Goal: Task Accomplishment & Management: Complete application form

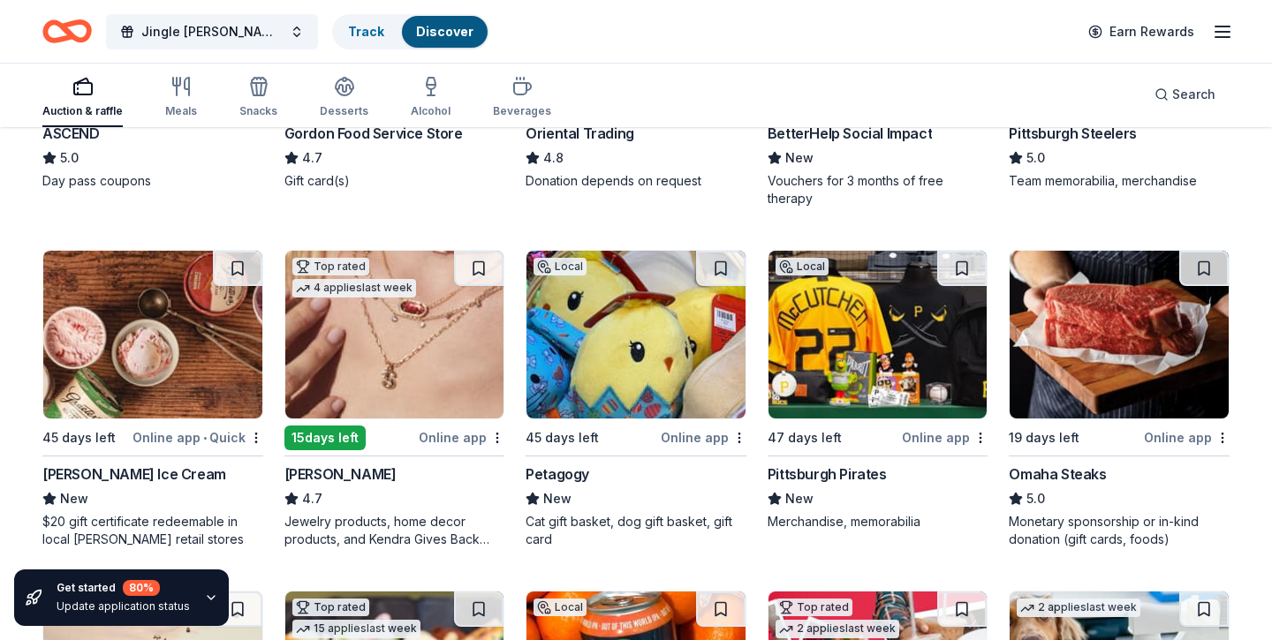
scroll to position [344, 0]
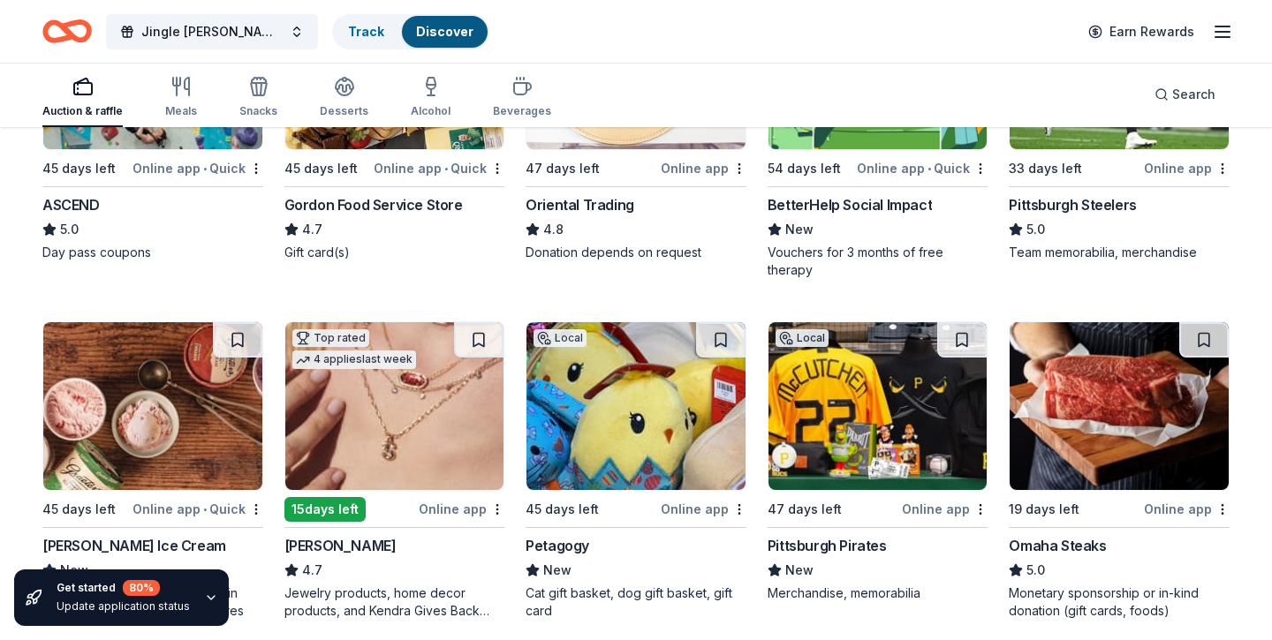
click at [406, 414] on img at bounding box center [394, 406] width 219 height 168
click at [846, 434] on img at bounding box center [877, 406] width 219 height 168
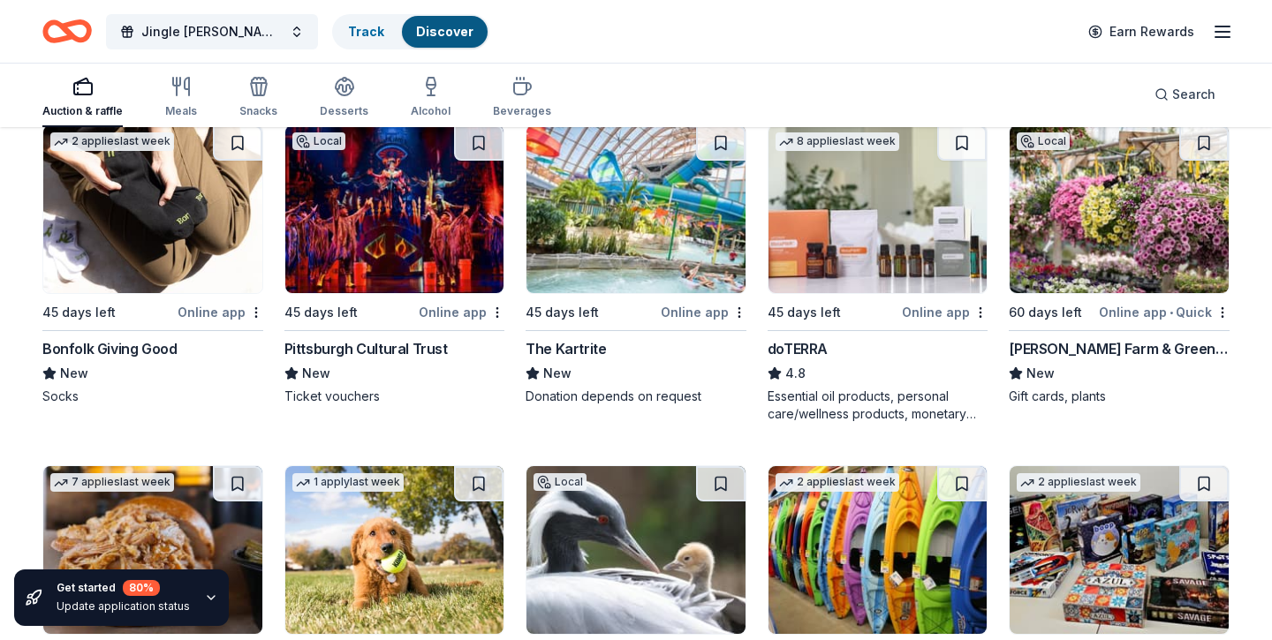
scroll to position [4531, 0]
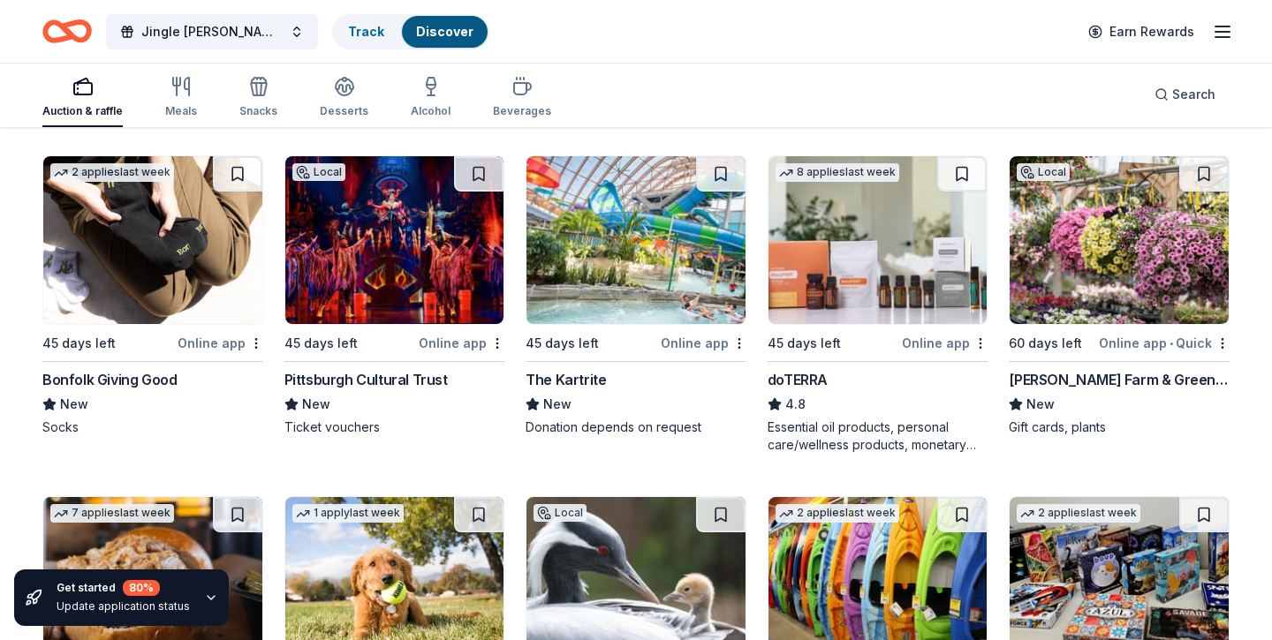
click at [423, 255] on img at bounding box center [394, 240] width 219 height 168
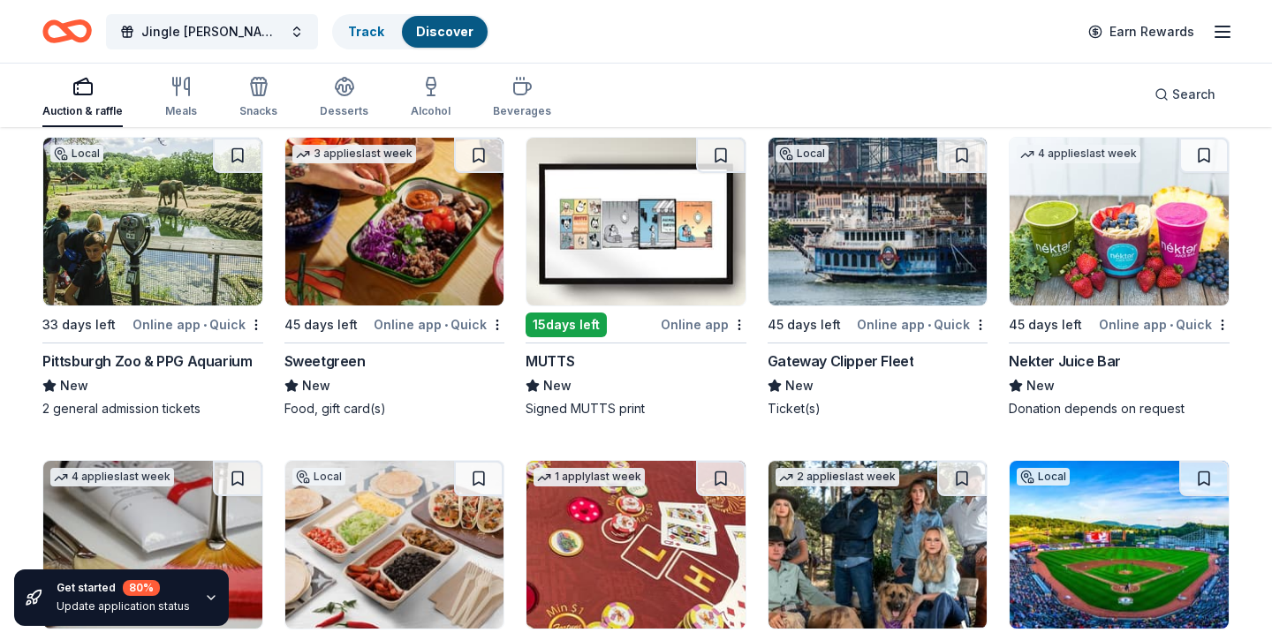
scroll to position [5155, 0]
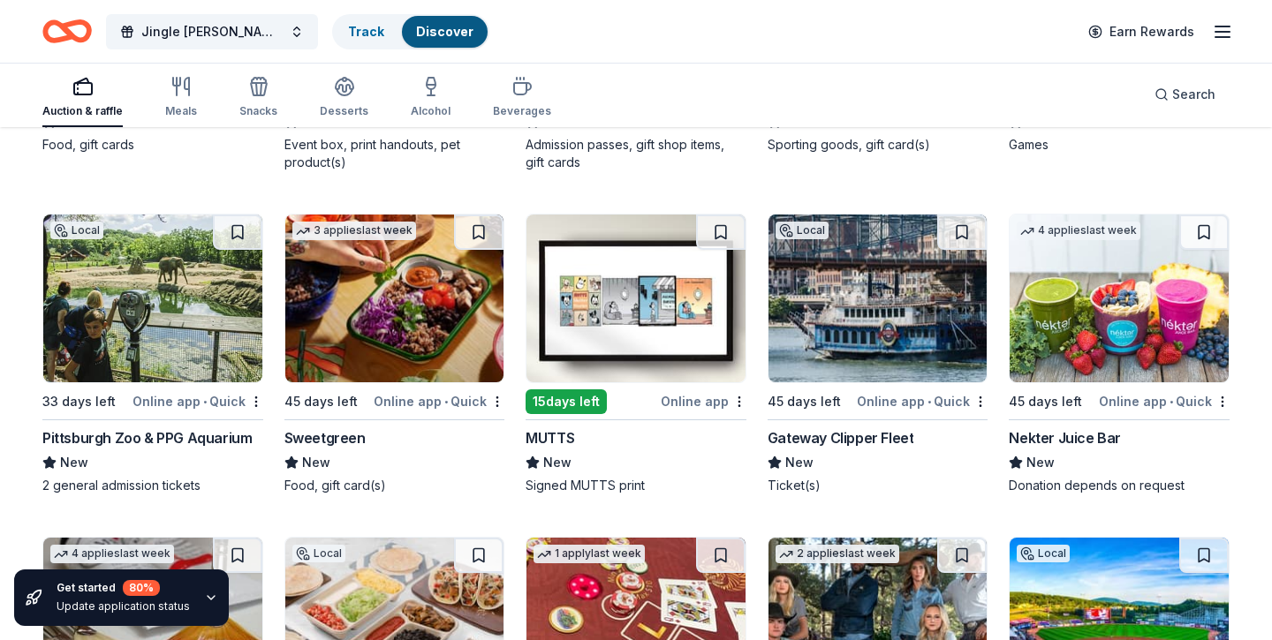
click at [872, 305] on img at bounding box center [877, 299] width 219 height 168
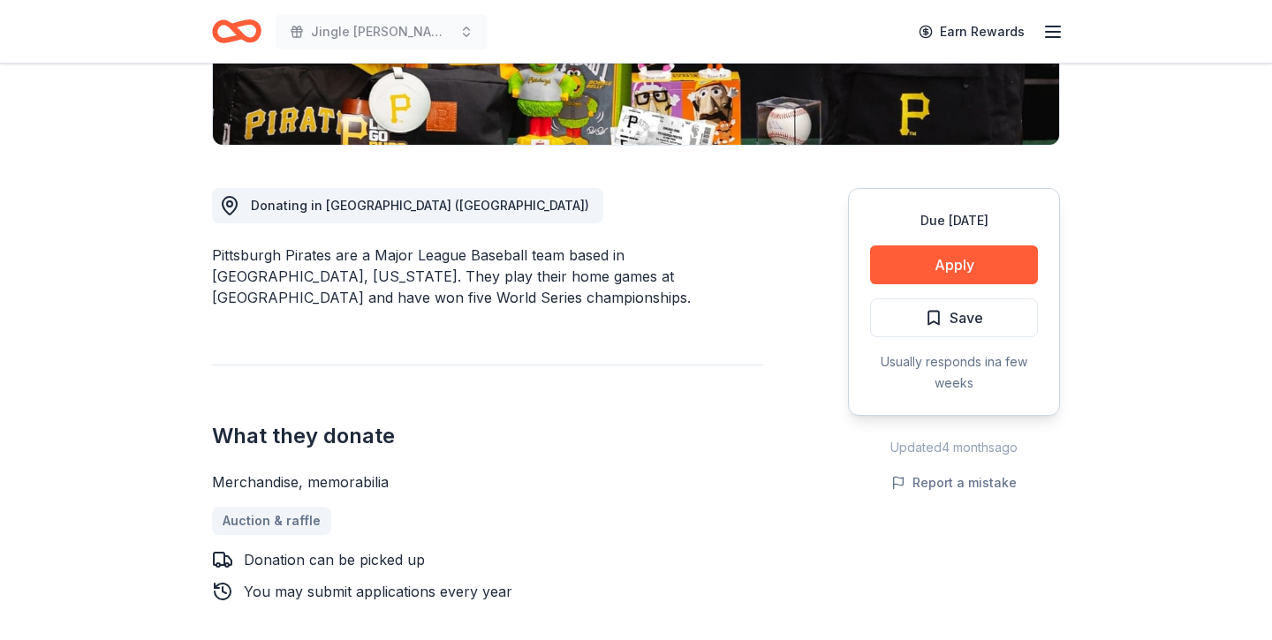
scroll to position [471, 0]
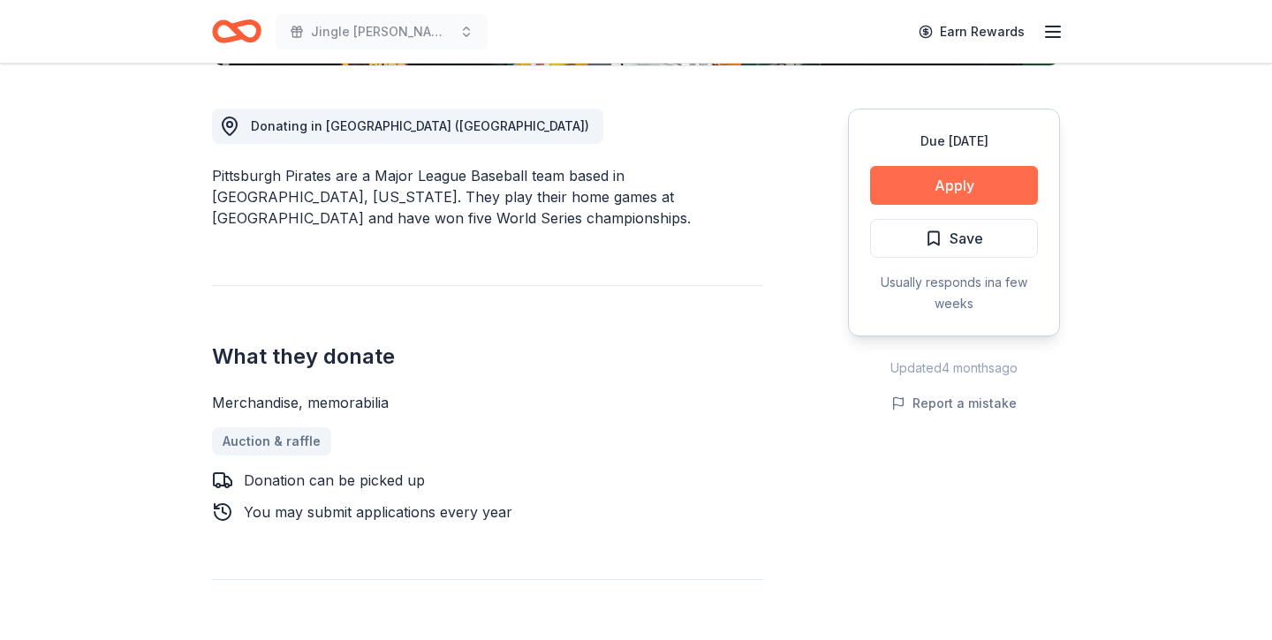
click at [935, 192] on button "Apply" at bounding box center [954, 185] width 168 height 39
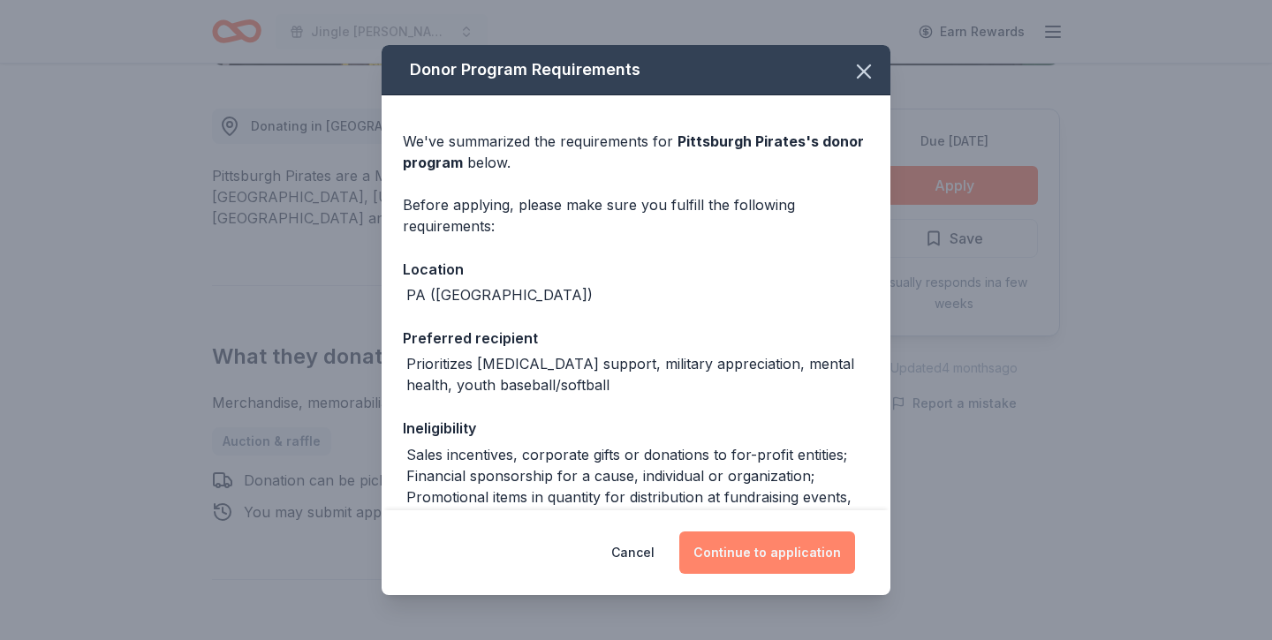
click at [780, 550] on button "Continue to application" at bounding box center [767, 553] width 176 height 42
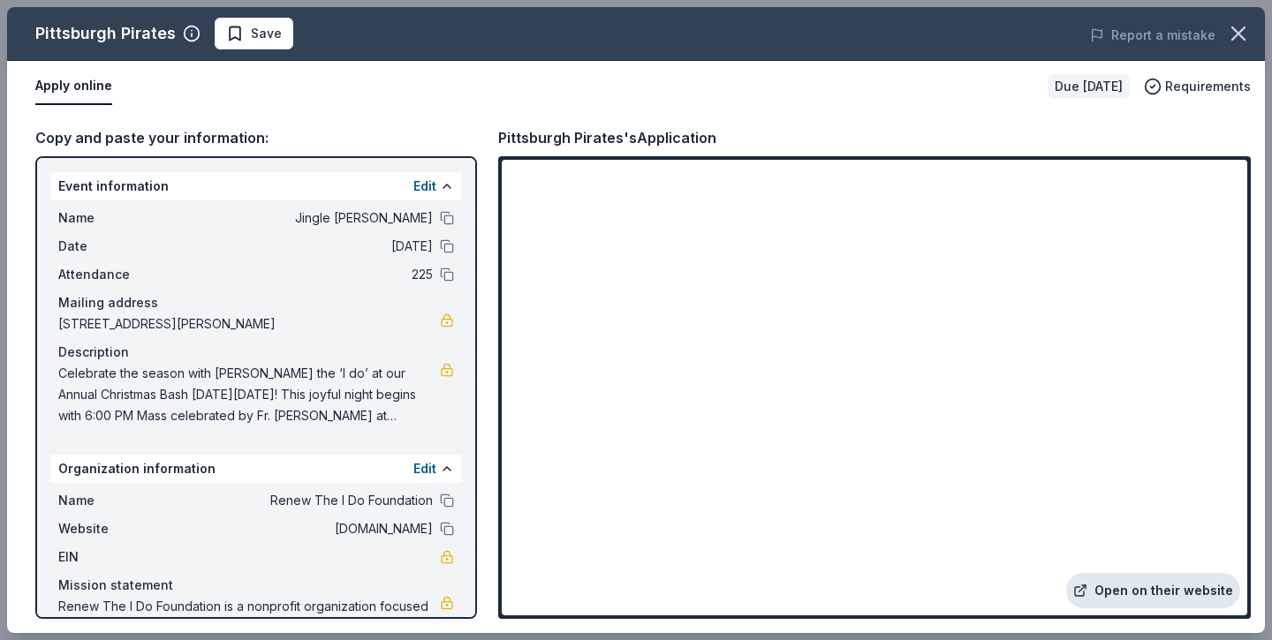
click at [1116, 596] on link "Open on their website" at bounding box center [1153, 590] width 174 height 35
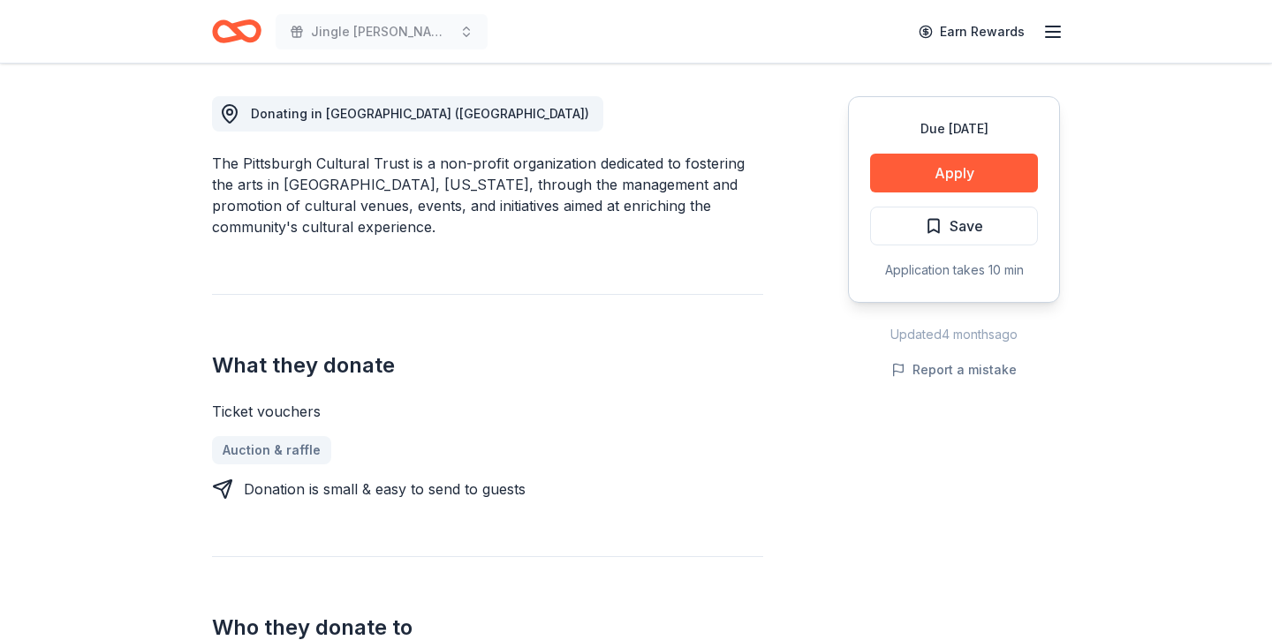
scroll to position [393, 0]
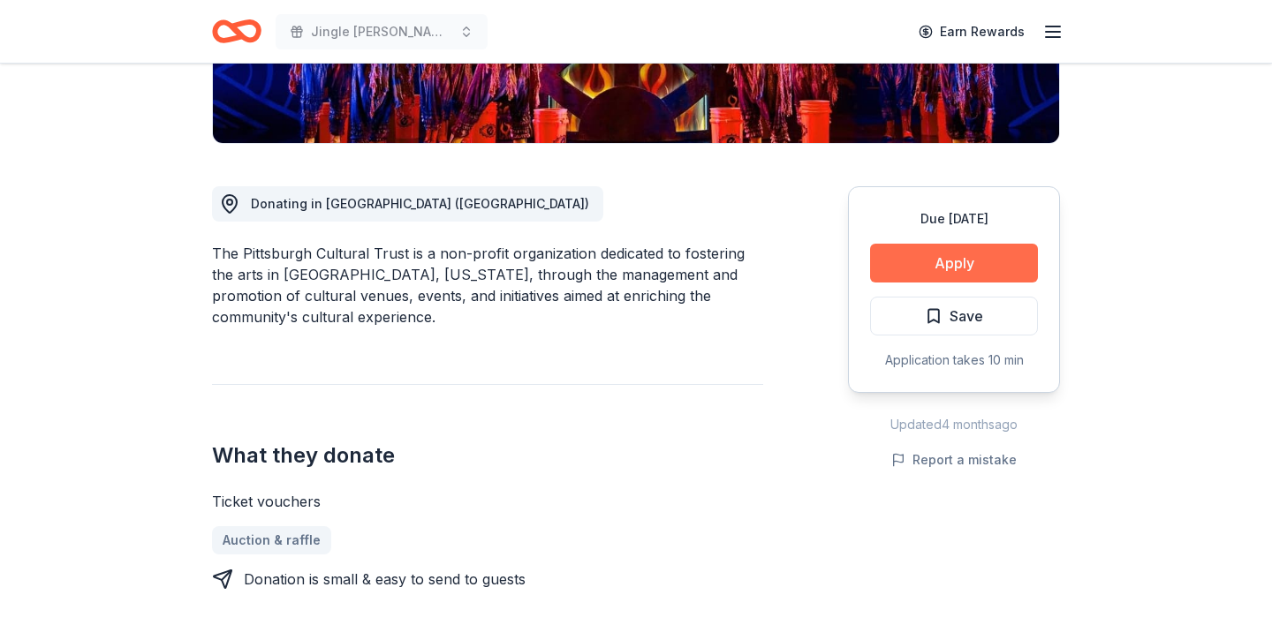
click at [945, 277] on button "Apply" at bounding box center [954, 263] width 168 height 39
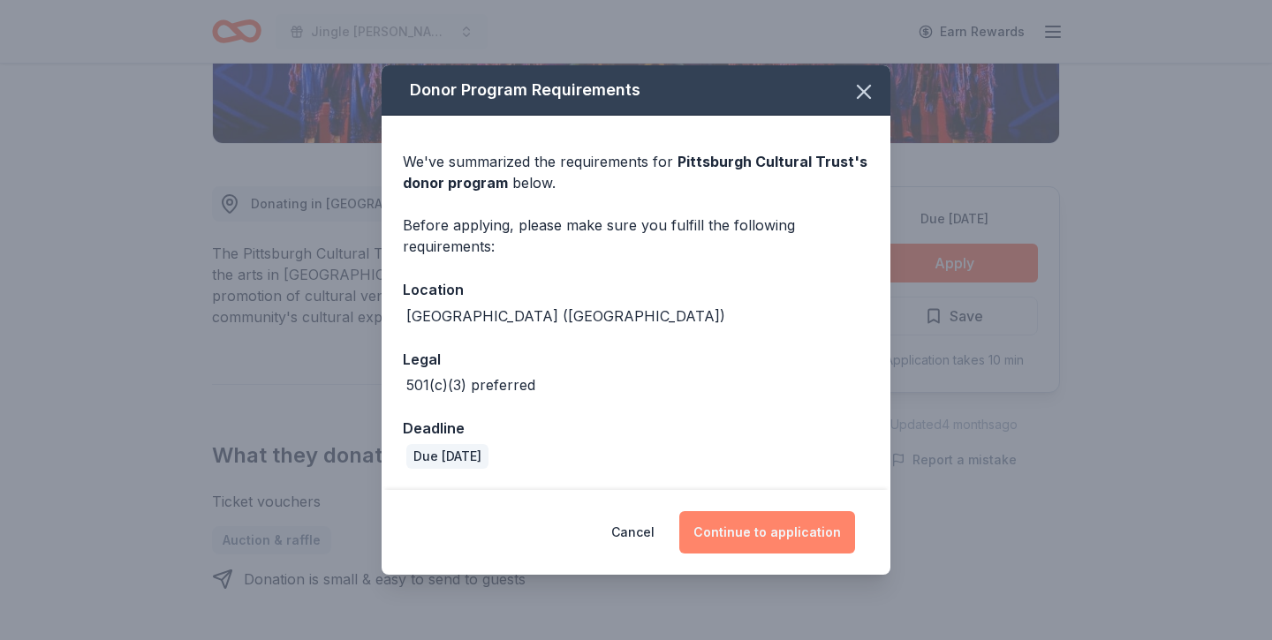
click at [798, 527] on button "Continue to application" at bounding box center [767, 532] width 176 height 42
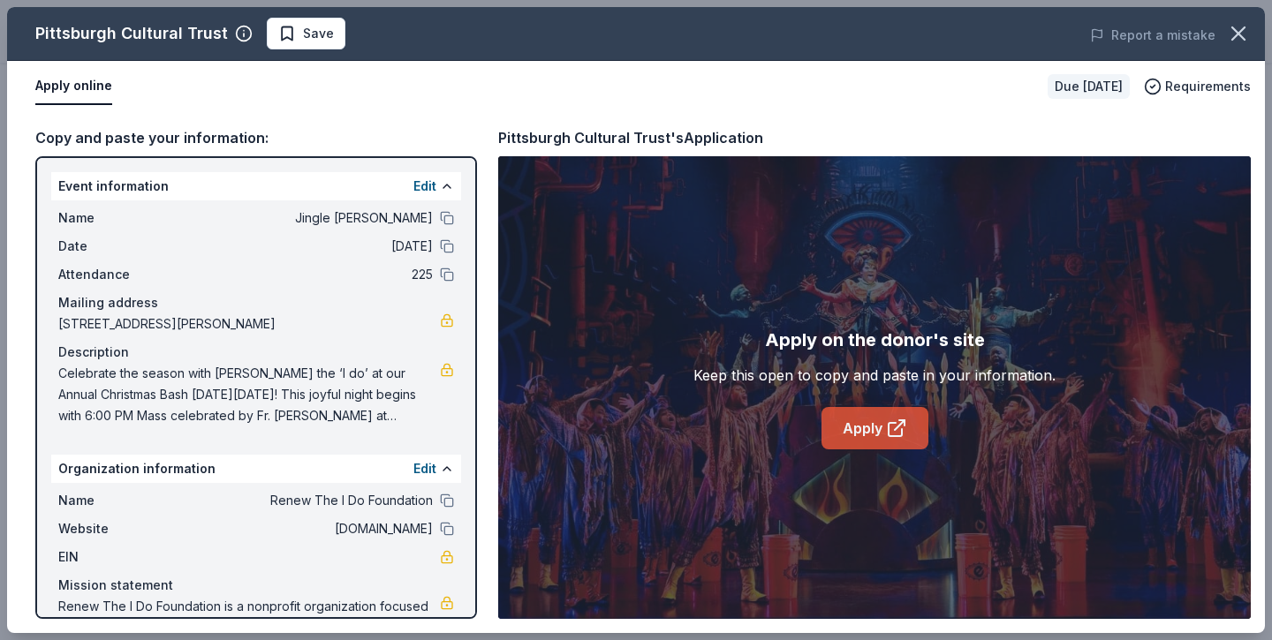
click at [895, 420] on icon at bounding box center [896, 428] width 21 height 21
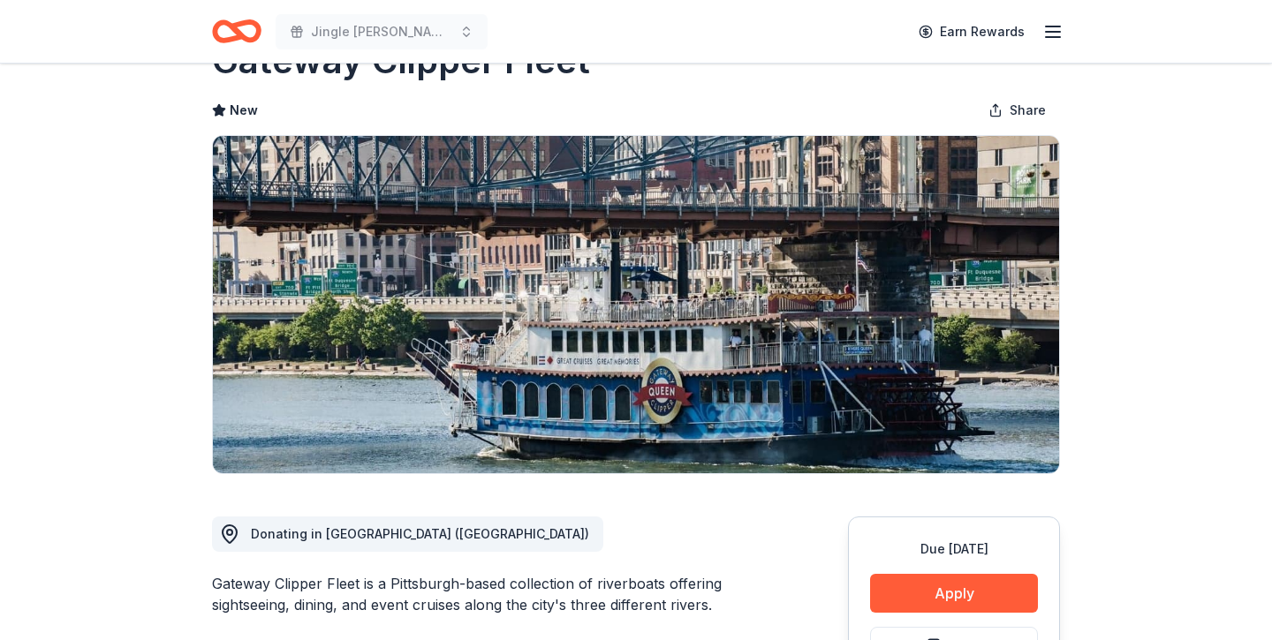
scroll to position [289, 0]
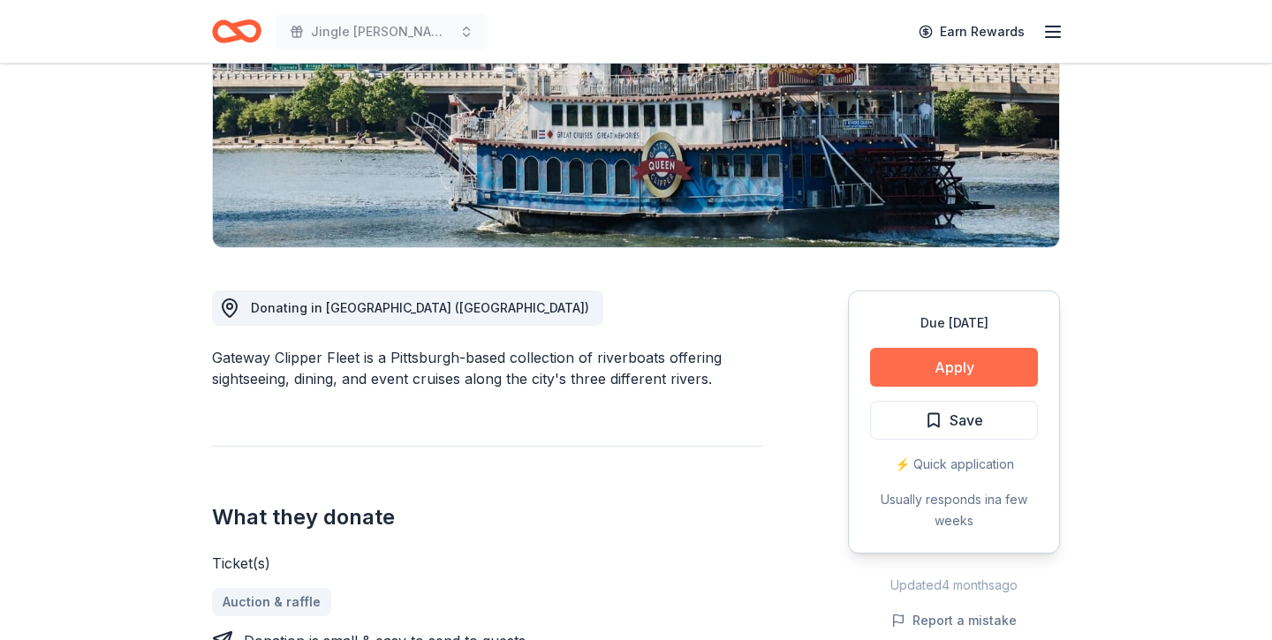
click at [917, 370] on button "Apply" at bounding box center [954, 367] width 168 height 39
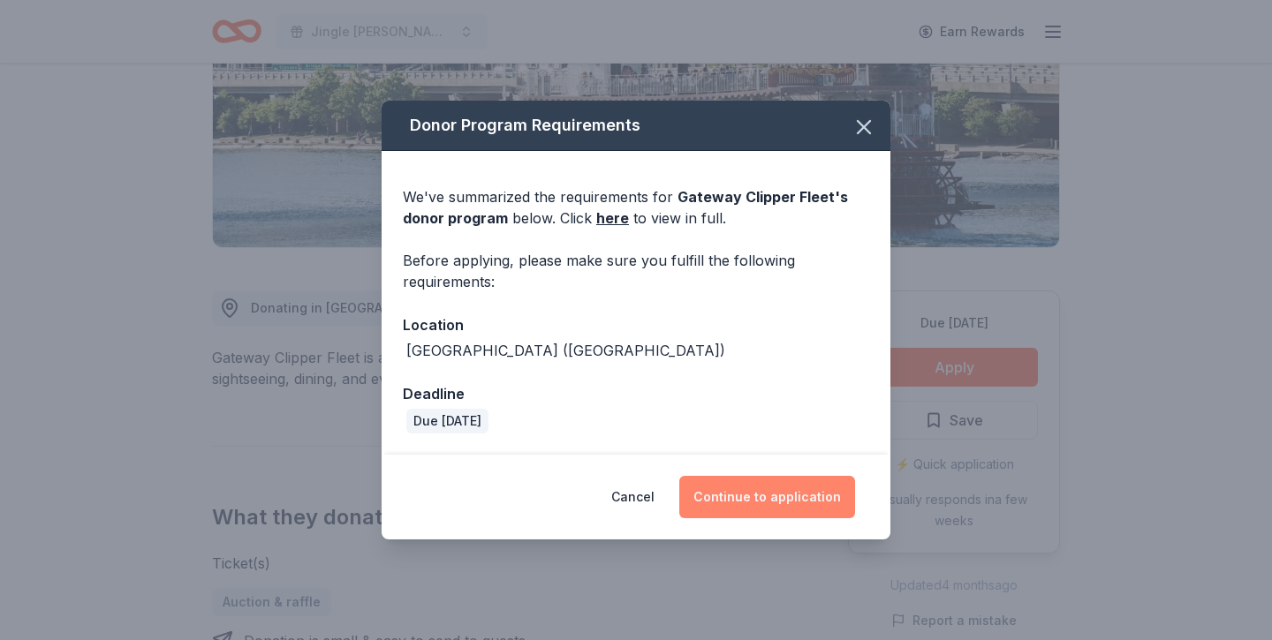
click at [783, 498] on button "Continue to application" at bounding box center [767, 497] width 176 height 42
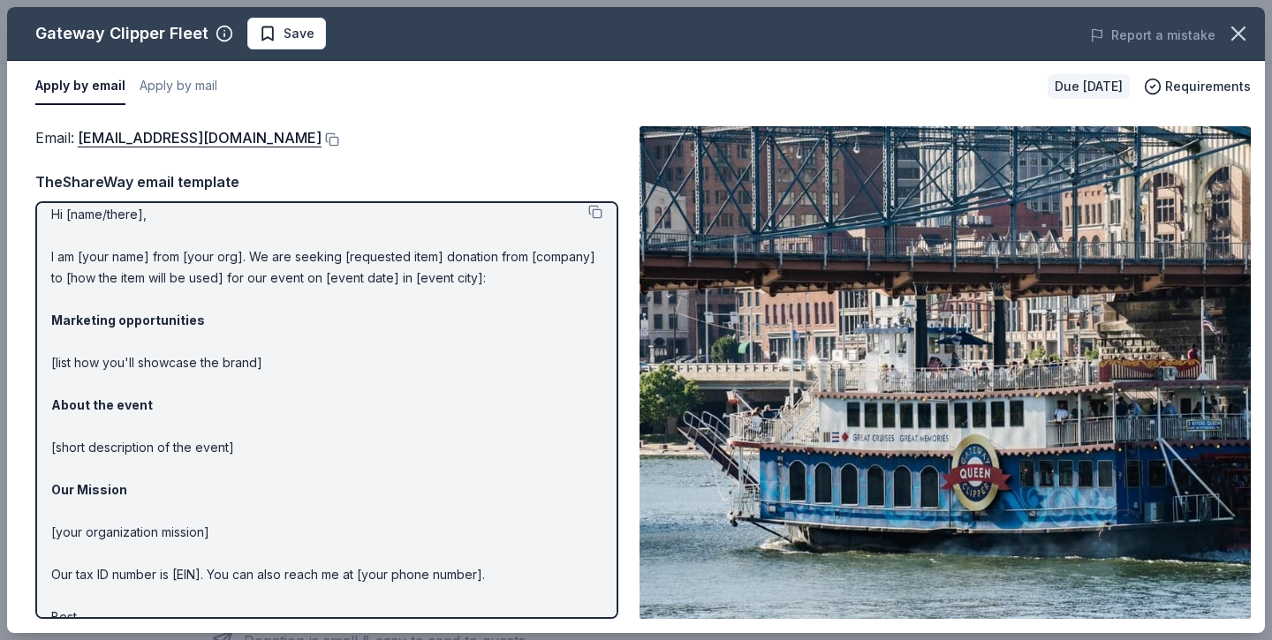
scroll to position [9, 0]
